Goal: Find specific page/section: Find specific page/section

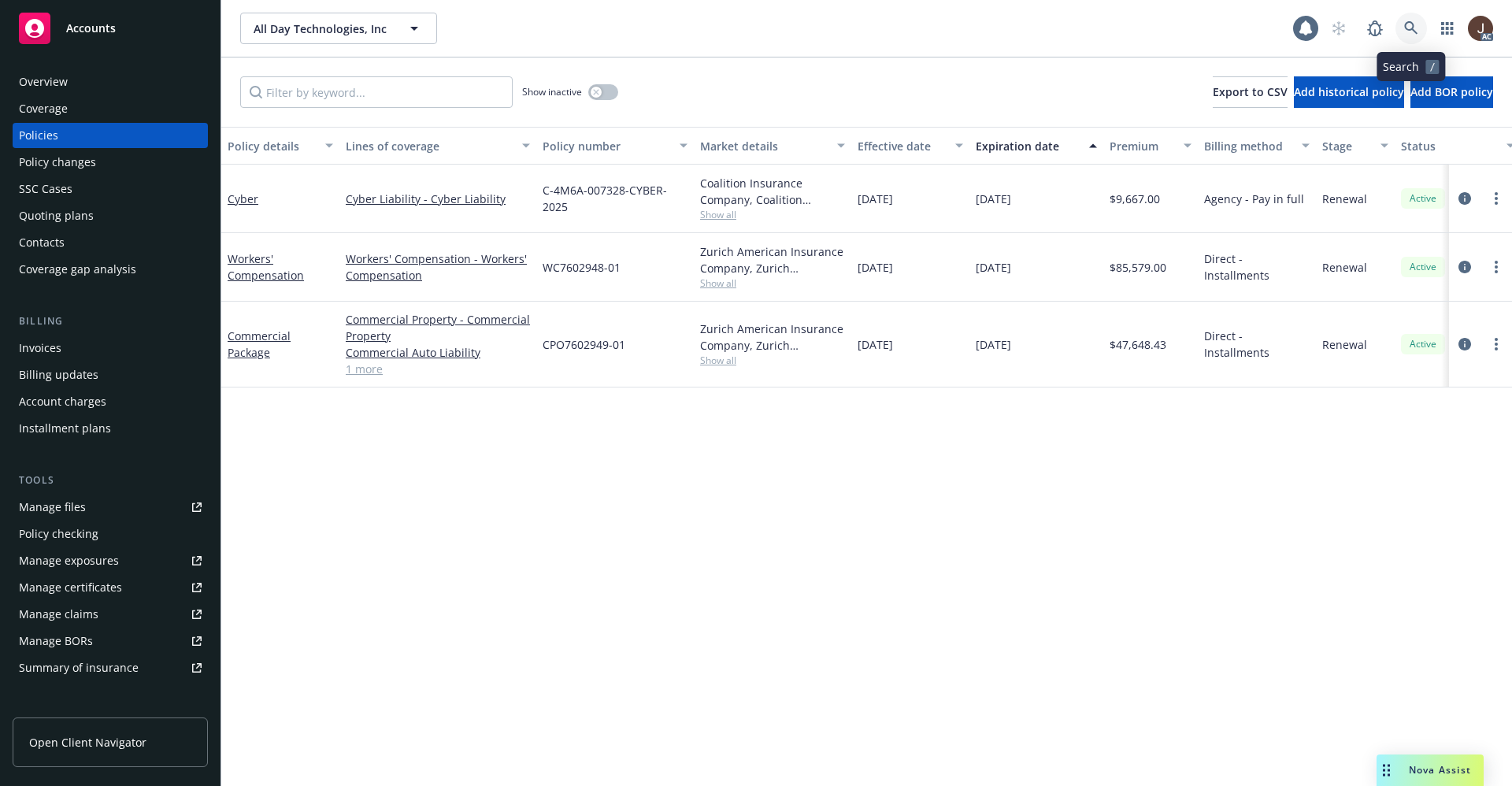
click at [1412, 28] on icon at bounding box center [1411, 28] width 13 height 13
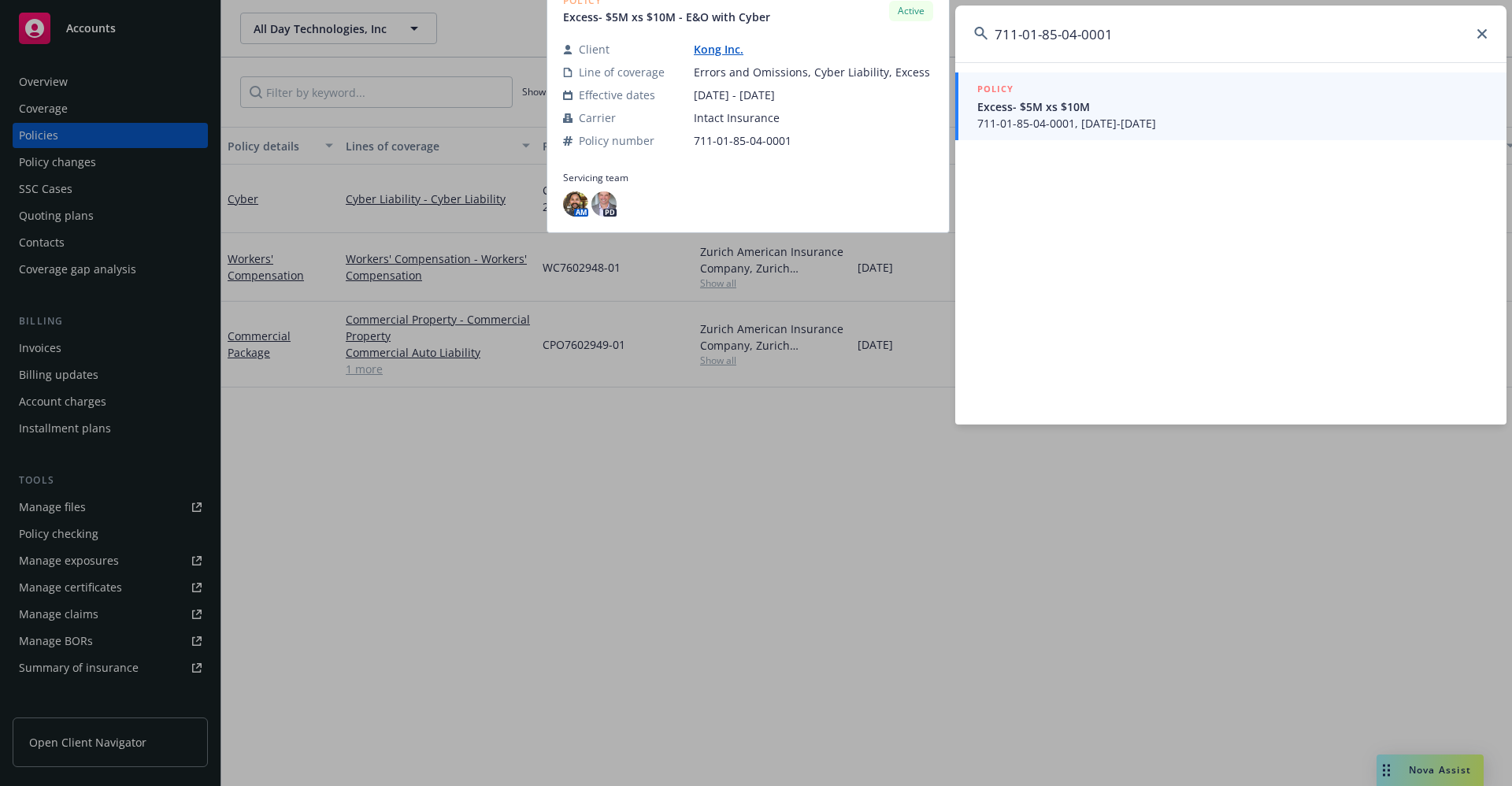
type input "711-01-85-04-0001"
click at [1109, 112] on span "Excess- $5M xs $10M" at bounding box center [1232, 107] width 510 height 17
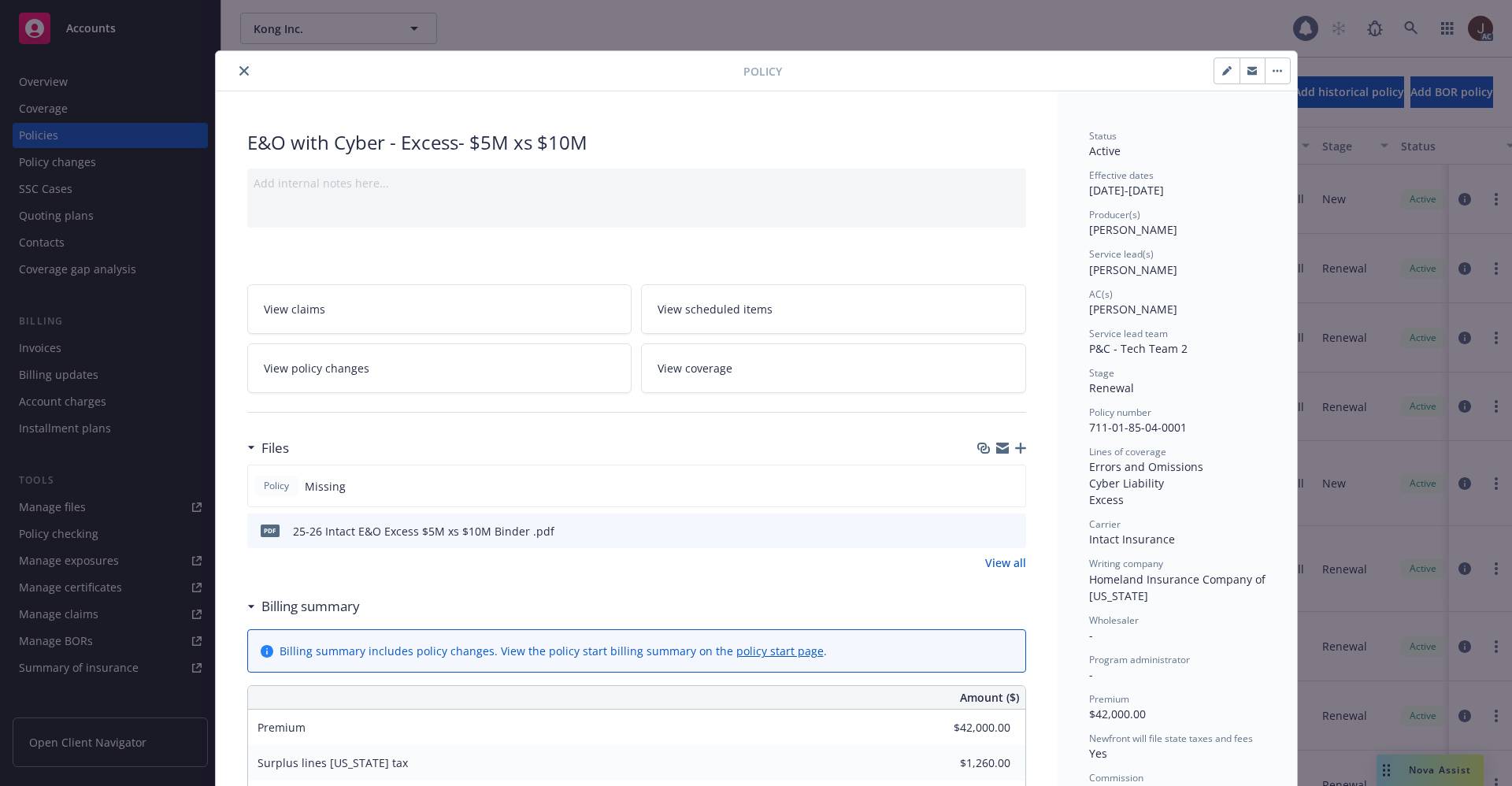
click at [239, 70] on icon "close" at bounding box center [243, 70] width 9 height 9
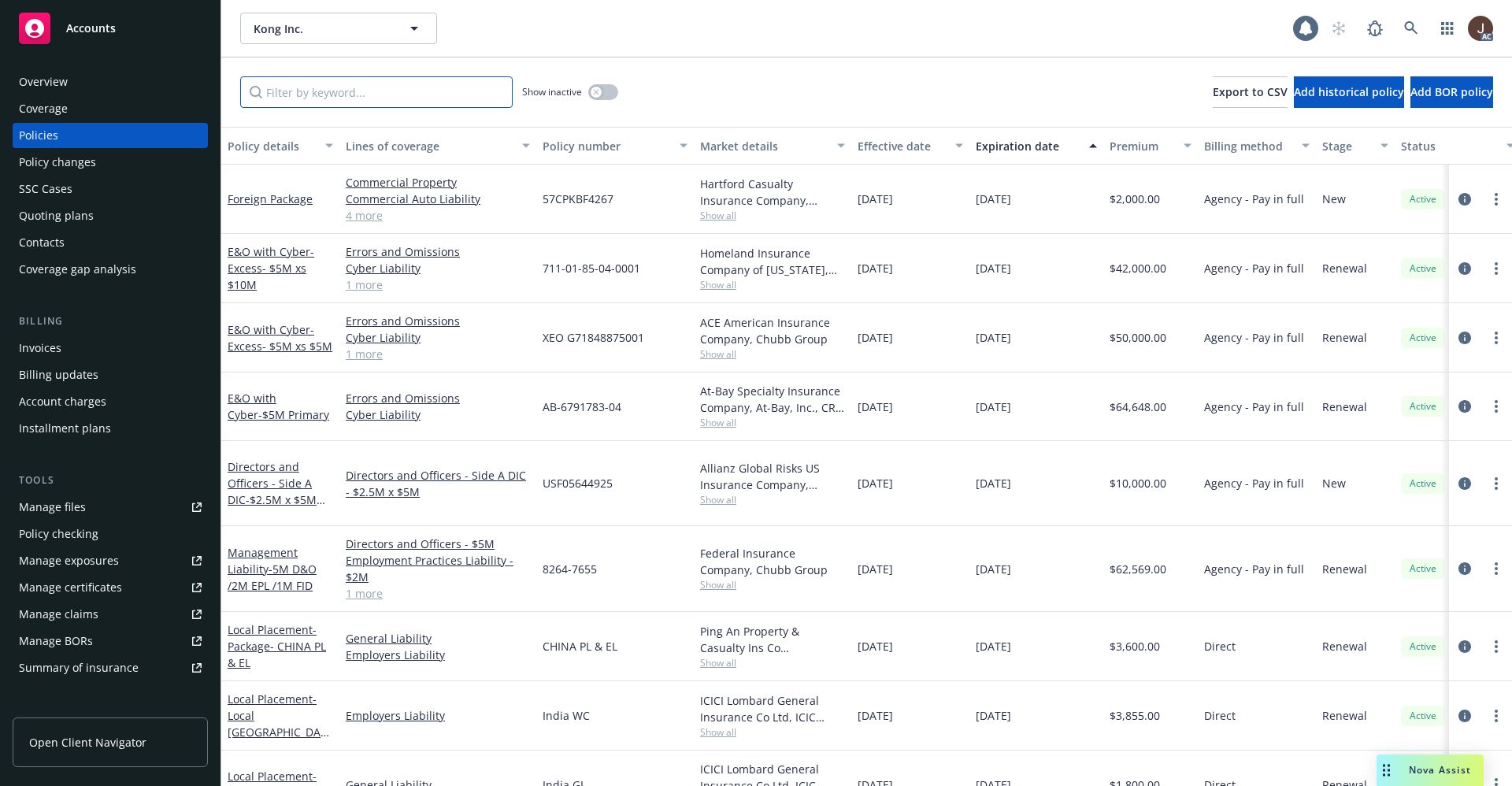
click at [333, 86] on input "Filter by keyword..." at bounding box center [376, 92] width 273 height 32
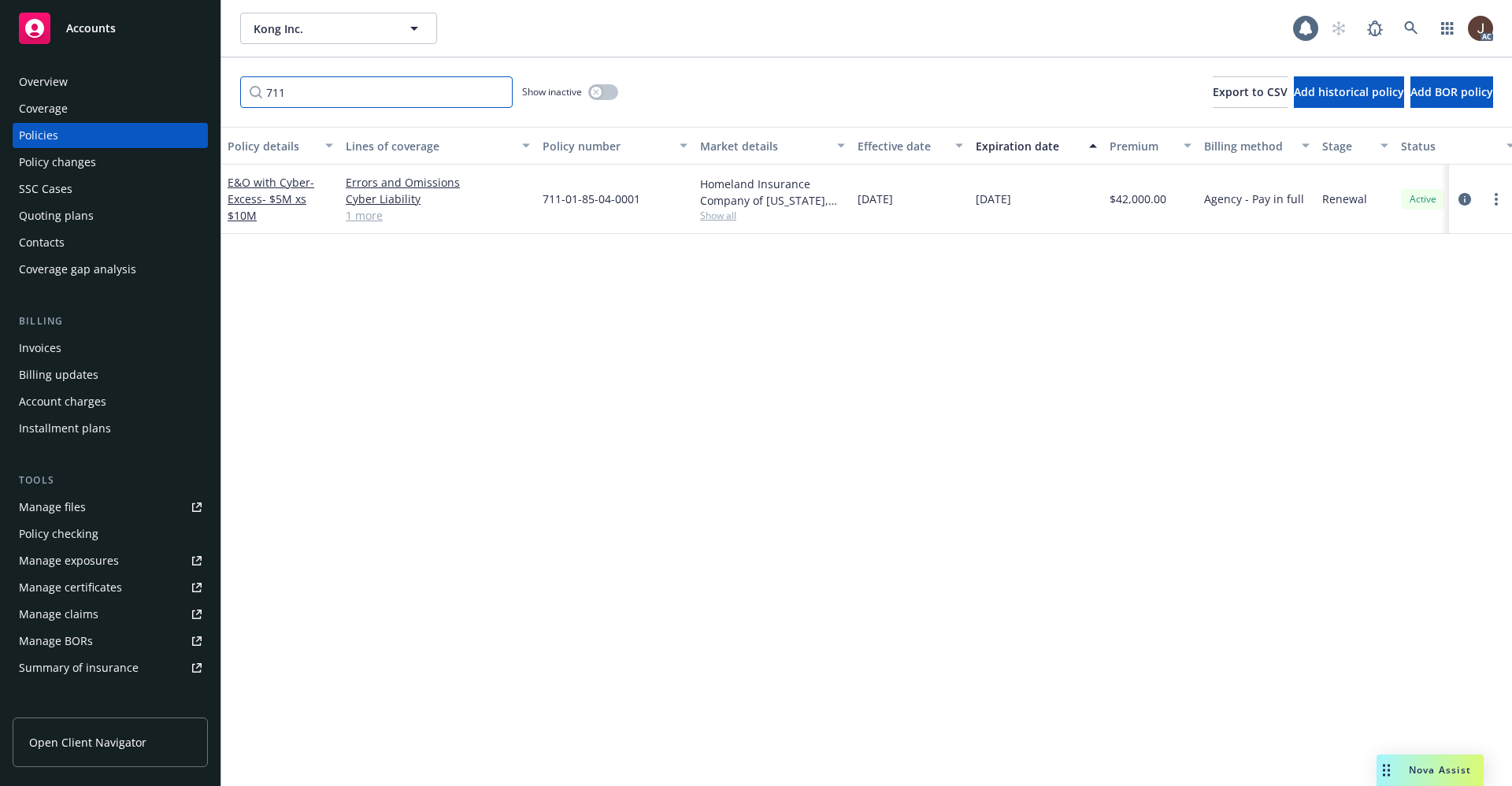
type input "711"
